Goal: Transaction & Acquisition: Book appointment/travel/reservation

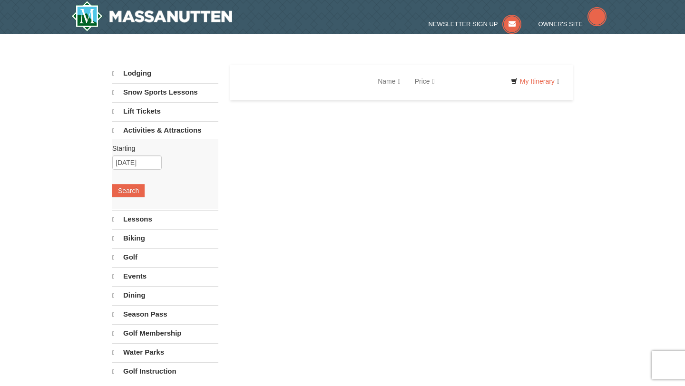
select select "10"
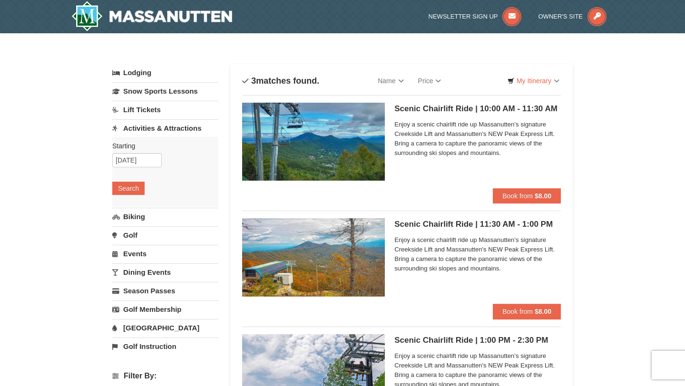
click at [436, 109] on h5 "Scenic Chairlift Ride | 10:00 AM - 11:30 AM Massanutten Scenic Chairlift Rides" at bounding box center [477, 109] width 166 height 10
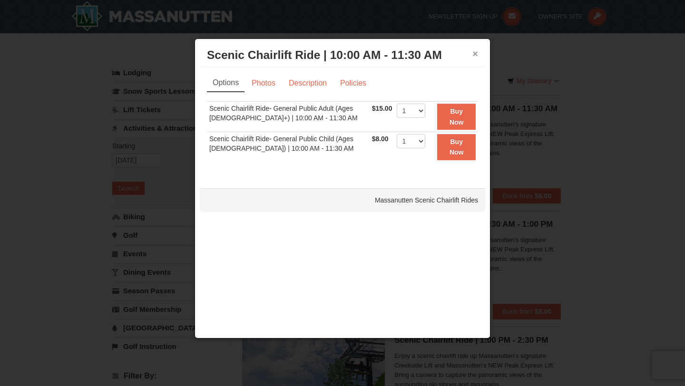
click at [476, 53] on button "×" at bounding box center [475, 54] width 6 height 10
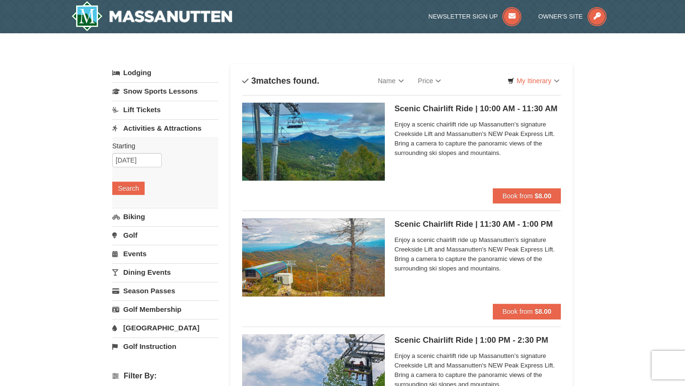
click at [591, 164] on div "× Categories List Filter My Itinerary Questions? 1-540-289-9441 Lodging Arrival…" at bounding box center [342, 380] width 685 height 695
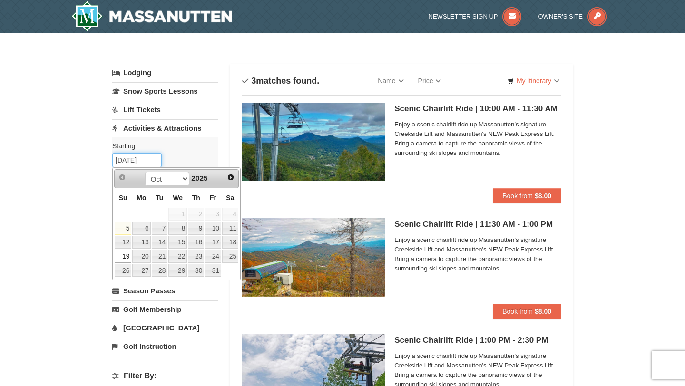
drag, startPoint x: 157, startPoint y: 161, endPoint x: 108, endPoint y: 159, distance: 49.1
click at [108, 159] on div "× Categories List Filter My Itinerary Questions? 1-540-289-9441 Lodging Arrival…" at bounding box center [342, 381] width 479 height 676
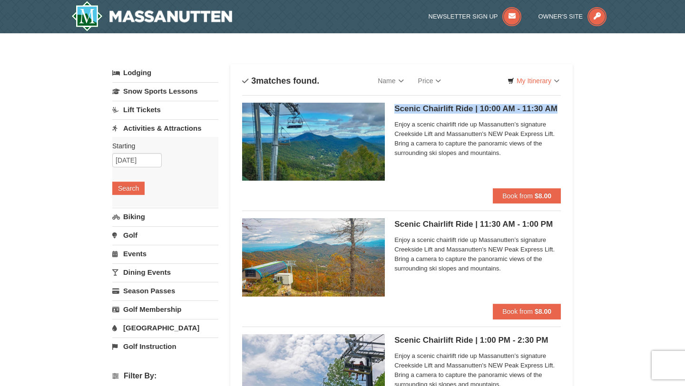
drag, startPoint x: 560, startPoint y: 110, endPoint x: 394, endPoint y: 112, distance: 166.0
click at [394, 112] on h5 "Scenic Chairlift Ride | 10:00 AM - 11:30 AM Massanutten Scenic Chairlift Rides" at bounding box center [477, 109] width 166 height 10
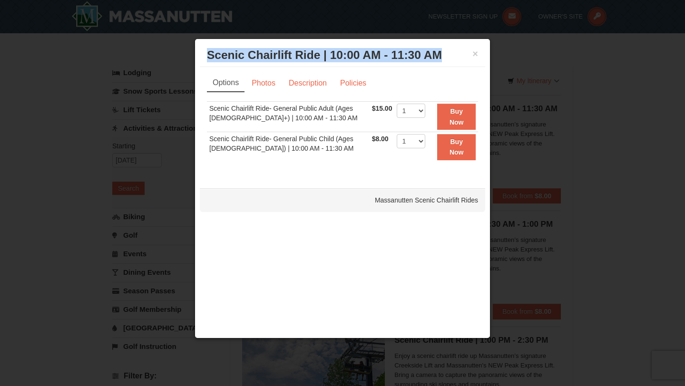
drag, startPoint x: 443, startPoint y: 57, endPoint x: 199, endPoint y: 57, distance: 244.5
click at [199, 57] on div "× Scenic Chairlift Ride | 10:00 AM - 11:30 AM Massanutten Scenic Chairlift Ride…" at bounding box center [343, 189] width 296 height 300
copy h3 "Scenic Chairlift Ride | 10:00 AM - 11:30 AM"
click at [474, 56] on button "×" at bounding box center [475, 54] width 6 height 10
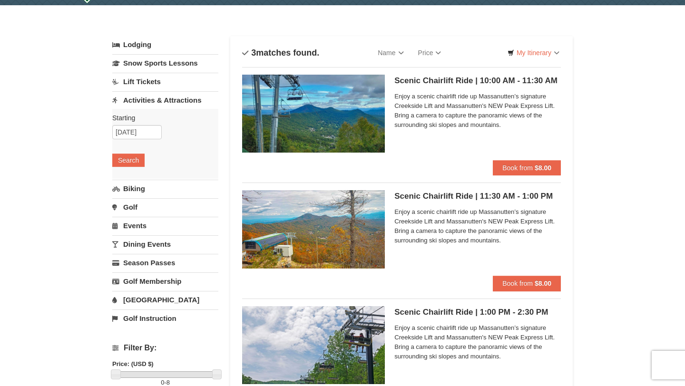
scroll to position [29, 0]
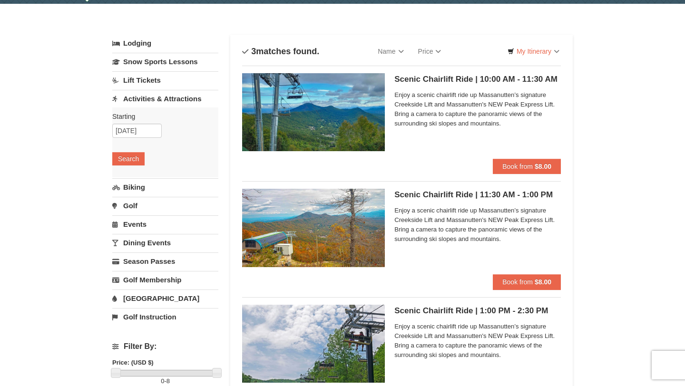
click at [340, 246] on img at bounding box center [313, 228] width 143 height 78
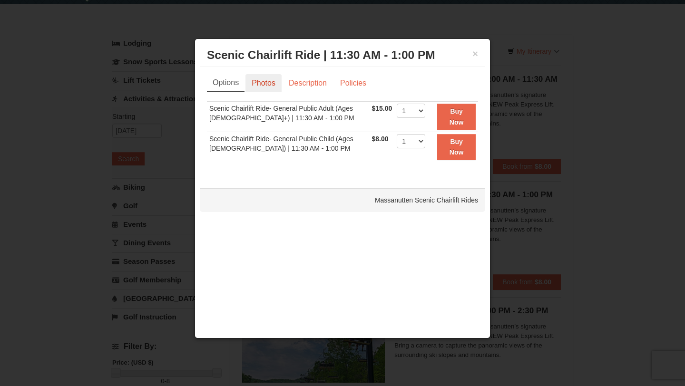
click at [262, 88] on link "Photos" at bounding box center [263, 83] width 36 height 18
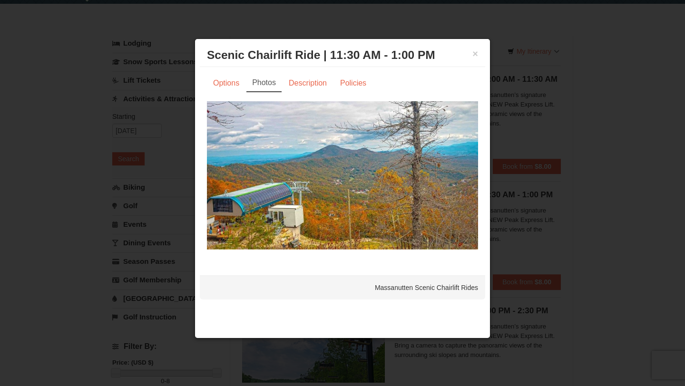
click at [656, 126] on div at bounding box center [342, 193] width 685 height 386
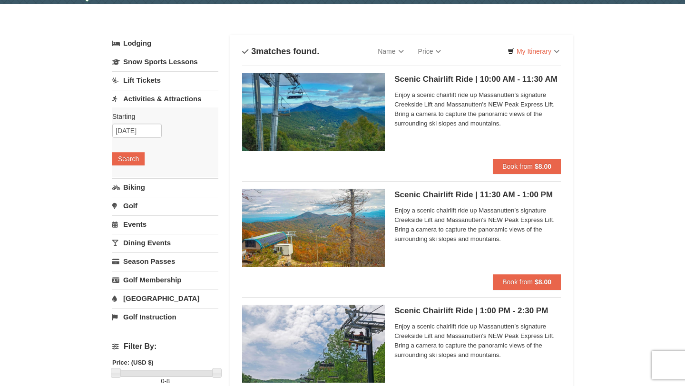
click at [361, 133] on img at bounding box center [313, 112] width 143 height 78
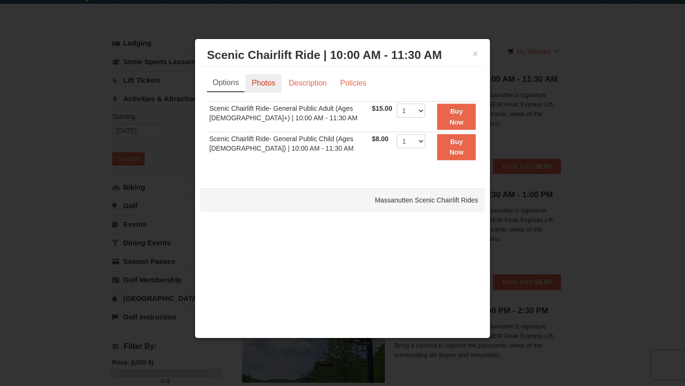
click at [253, 89] on link "Photos" at bounding box center [263, 83] width 36 height 18
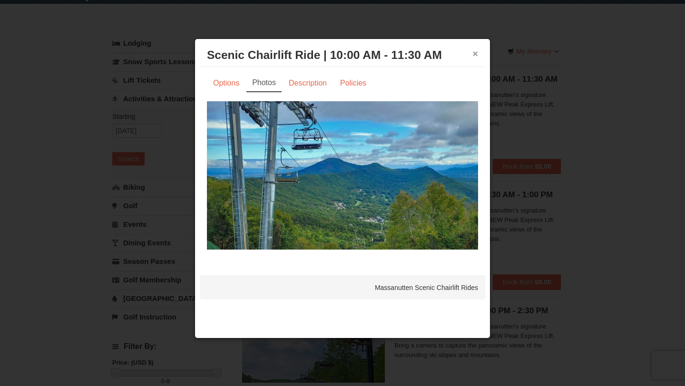
click at [478, 54] on button "×" at bounding box center [475, 54] width 6 height 10
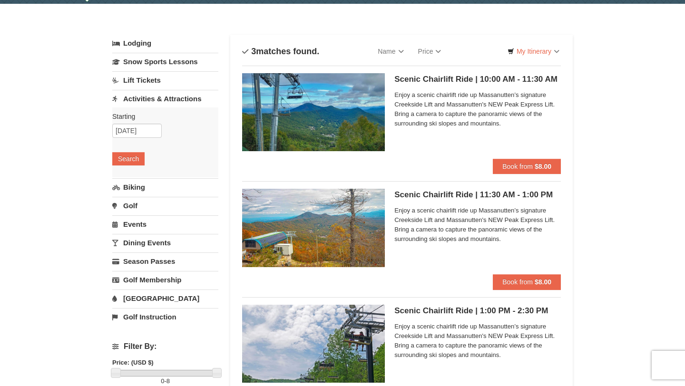
click at [343, 238] on img at bounding box center [313, 228] width 143 height 78
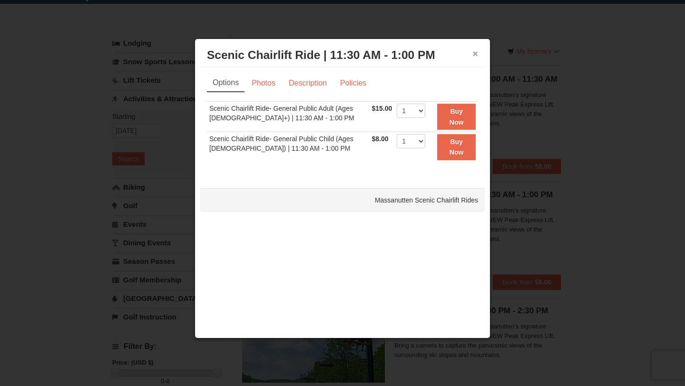
click at [475, 54] on button "×" at bounding box center [475, 54] width 6 height 10
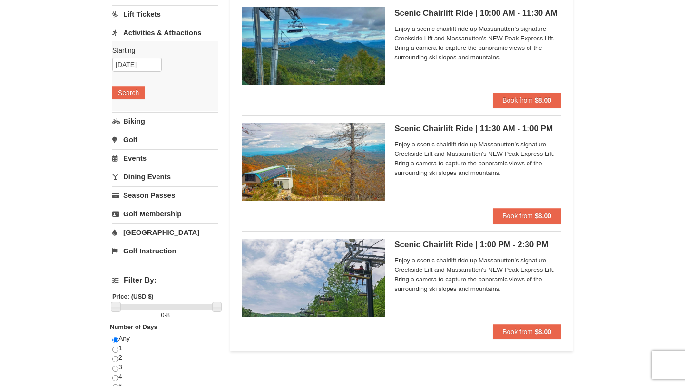
scroll to position [0, 0]
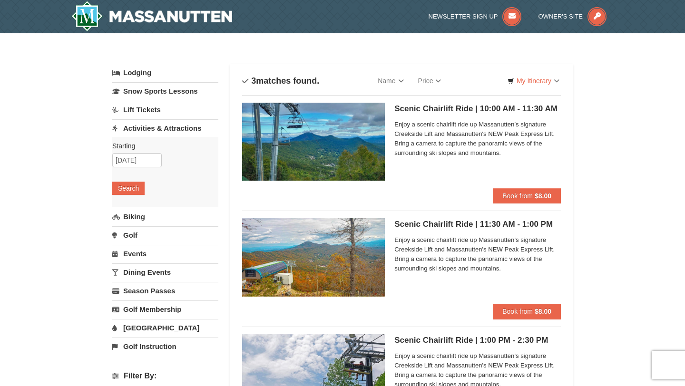
click at [429, 113] on h5 "Scenic Chairlift Ride | 10:00 AM - 11:30 AM Massanutten Scenic Chairlift Rides" at bounding box center [477, 109] width 166 height 10
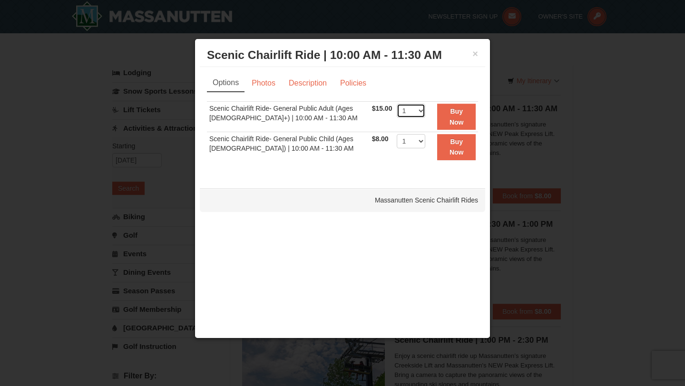
click at [409, 110] on select "1 2 3 4 5 6 7 8 9 10 11 12 13 14 15 16 17 18 19 20 21 22" at bounding box center [411, 111] width 29 height 14
click at [264, 86] on link "Photos" at bounding box center [263, 83] width 36 height 18
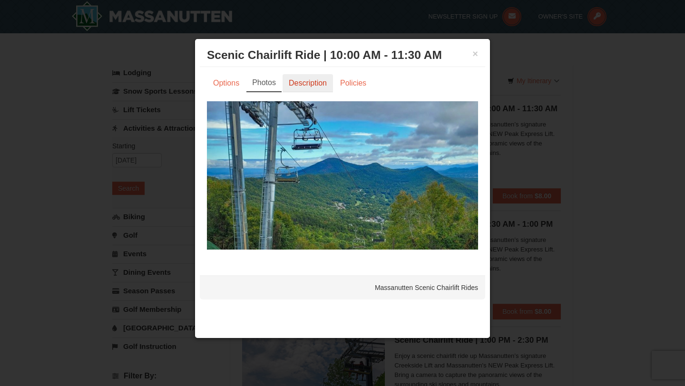
click at [306, 89] on link "Description" at bounding box center [308, 83] width 50 height 18
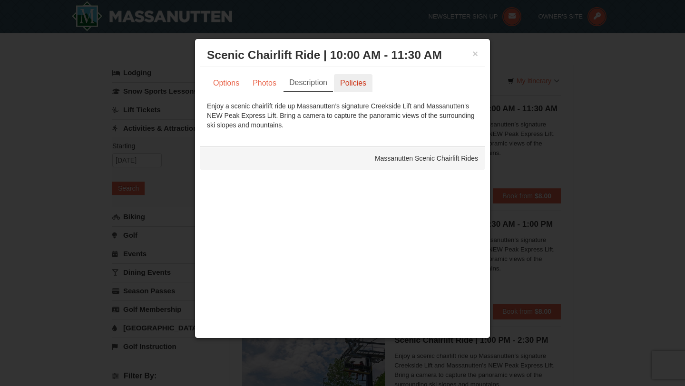
click at [361, 88] on link "Policies" at bounding box center [353, 83] width 39 height 18
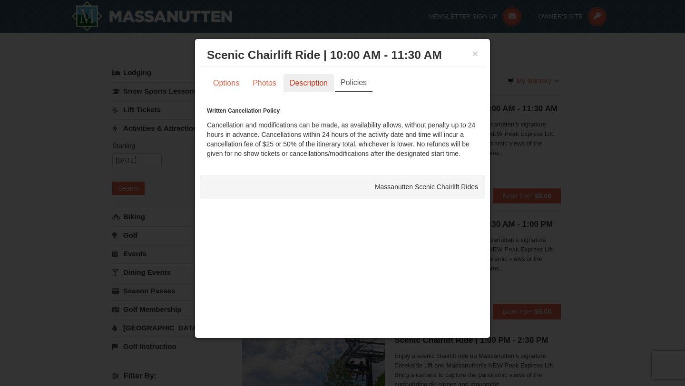
click at [321, 88] on link "Description" at bounding box center [309, 83] width 50 height 18
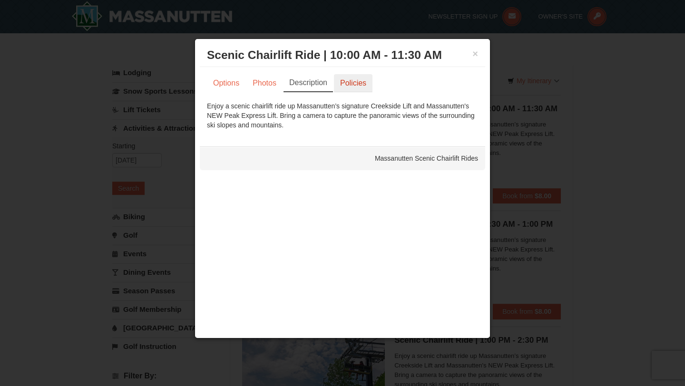
click at [369, 83] on link "Policies" at bounding box center [353, 83] width 39 height 18
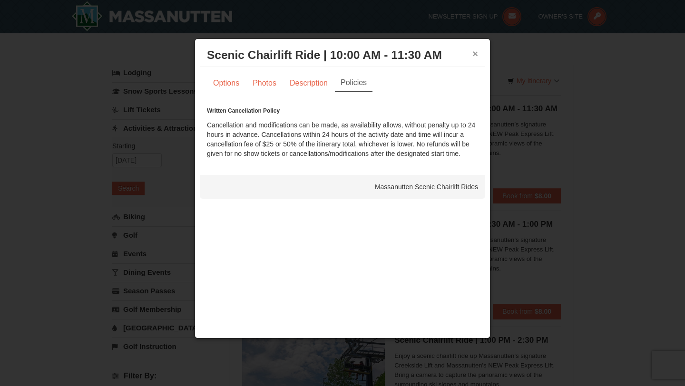
click at [476, 54] on button "×" at bounding box center [475, 54] width 6 height 10
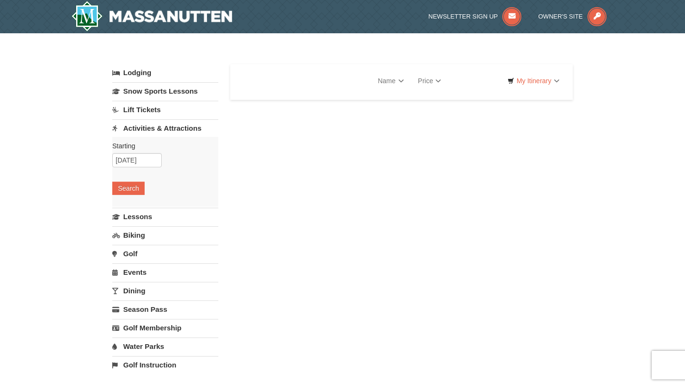
select select "10"
